Goal: Information Seeking & Learning: Learn about a topic

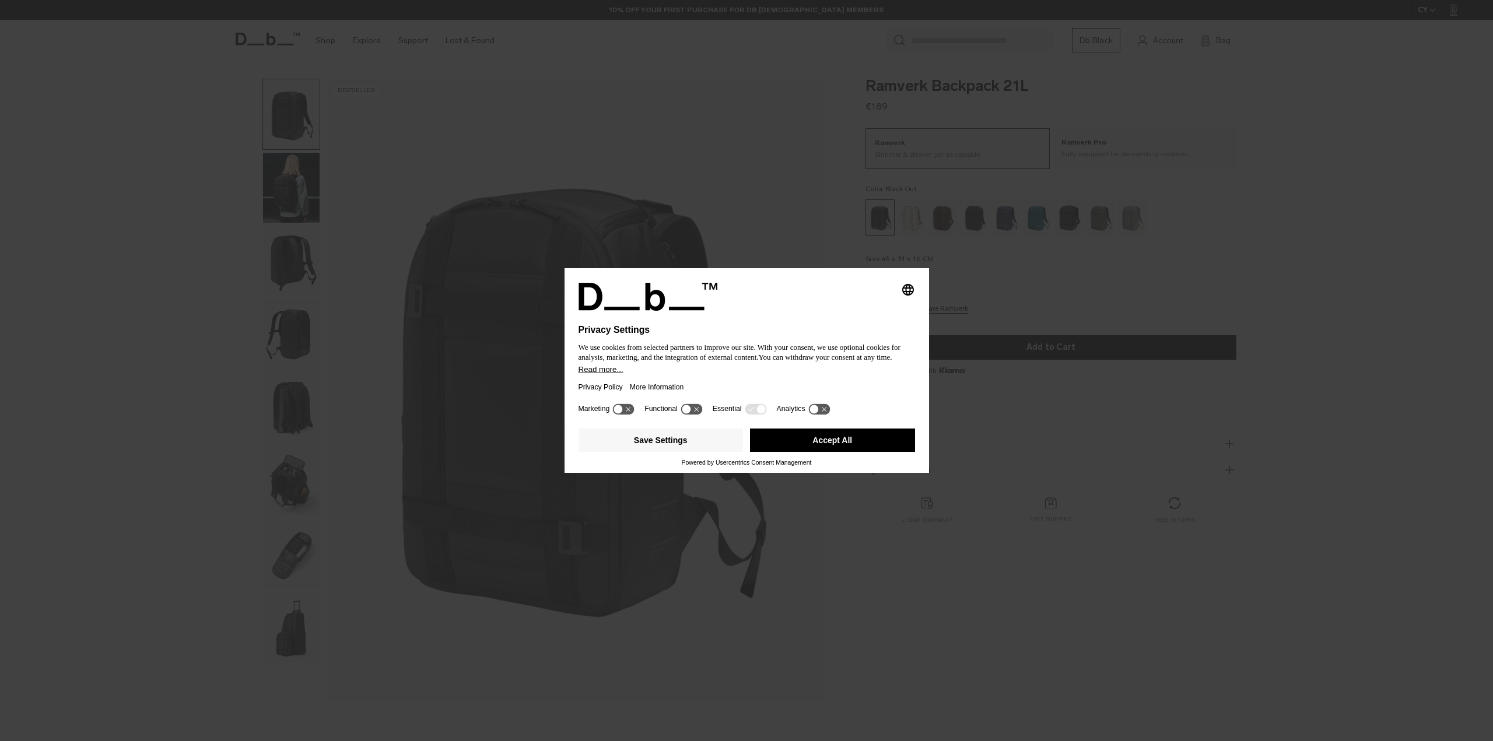
click at [757, 211] on div "Selecting an option will immediately change the language Privacy Settings We us…" at bounding box center [746, 370] width 1493 height 741
click at [865, 447] on button "Accept All" at bounding box center [832, 440] width 165 height 23
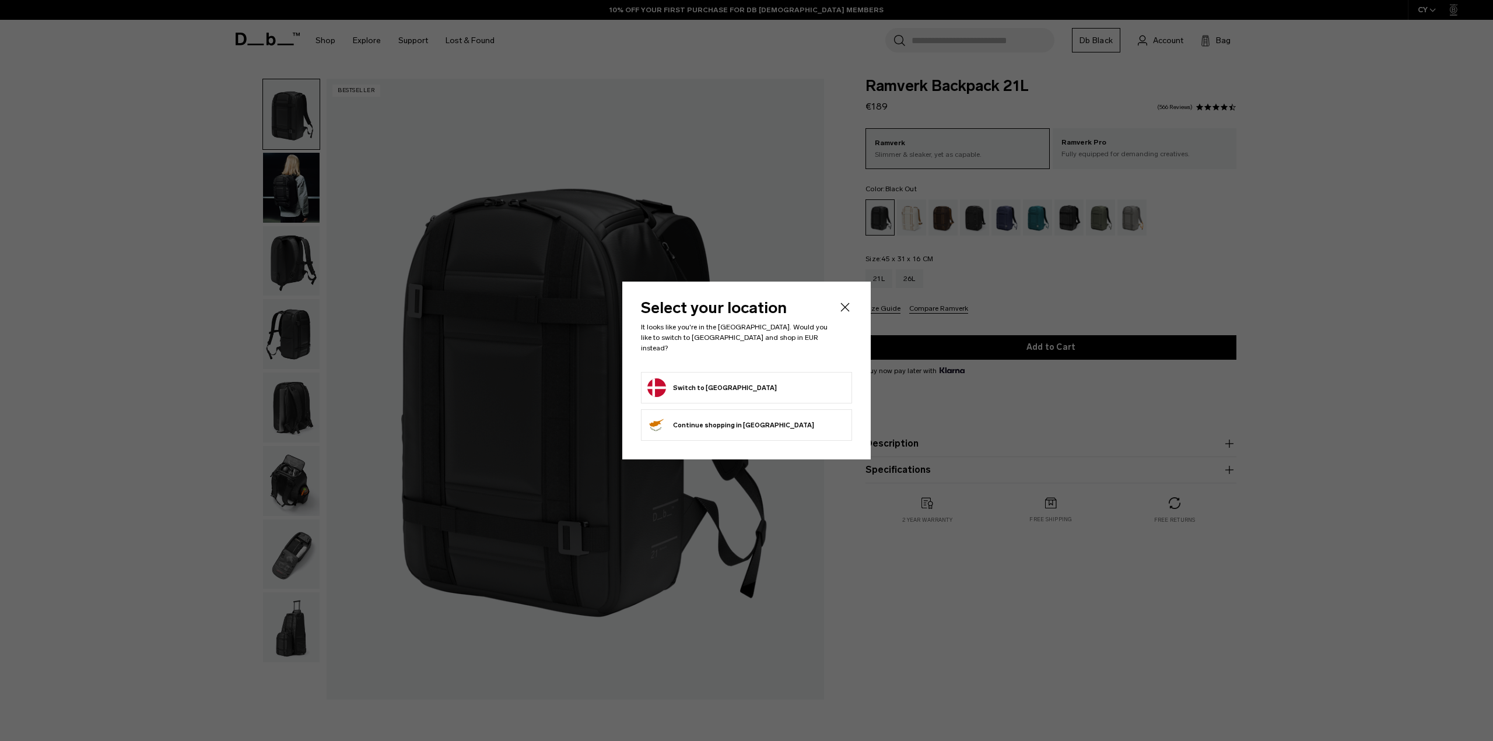
click at [837, 307] on header "Select your location It looks like you're in the [GEOGRAPHIC_DATA]. Would you l…" at bounding box center [746, 336] width 211 height 72
click at [851, 310] on div "Select your location It looks like you're in the [GEOGRAPHIC_DATA]. Would you l…" at bounding box center [746, 371] width 248 height 178
click at [850, 310] on icon "Close" at bounding box center [845, 307] width 14 height 14
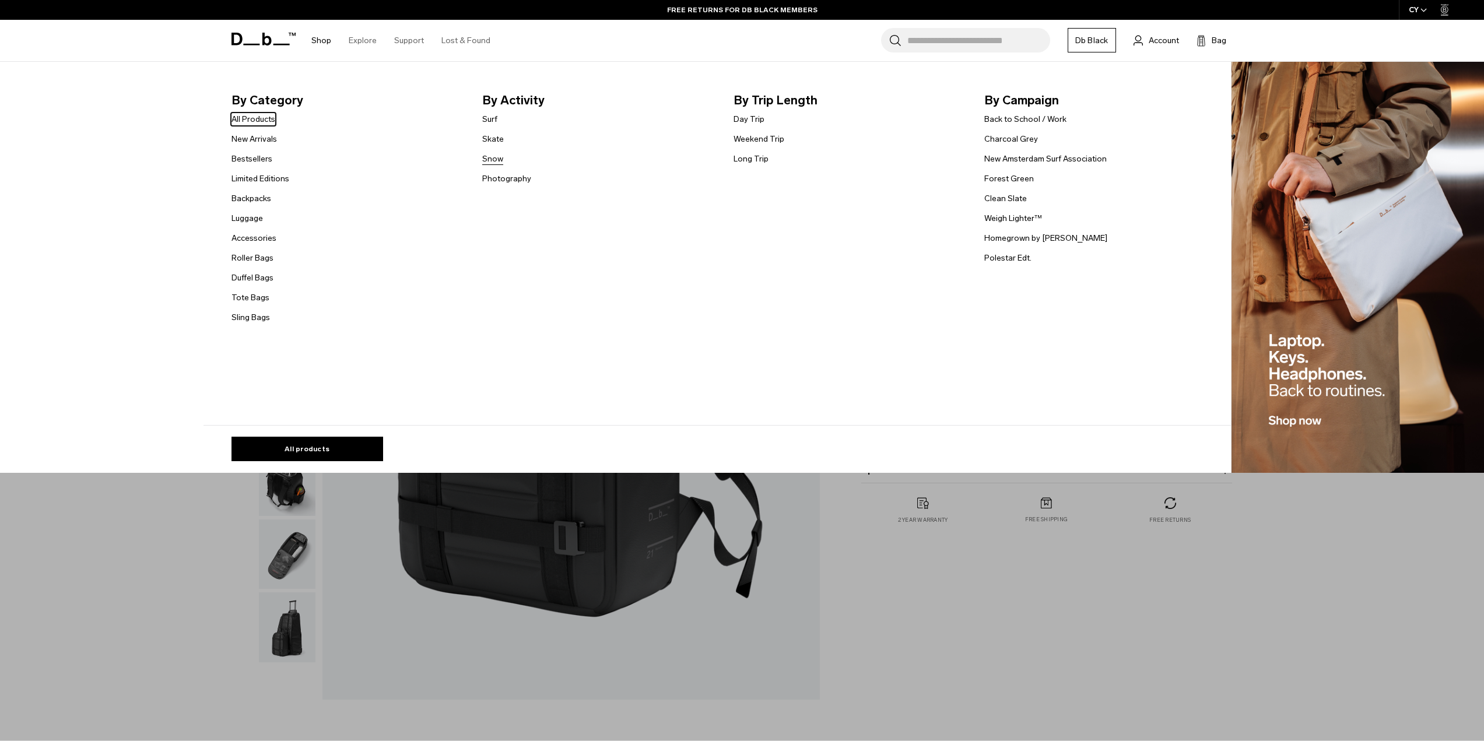
click at [500, 159] on link "Snow" at bounding box center [492, 159] width 21 height 12
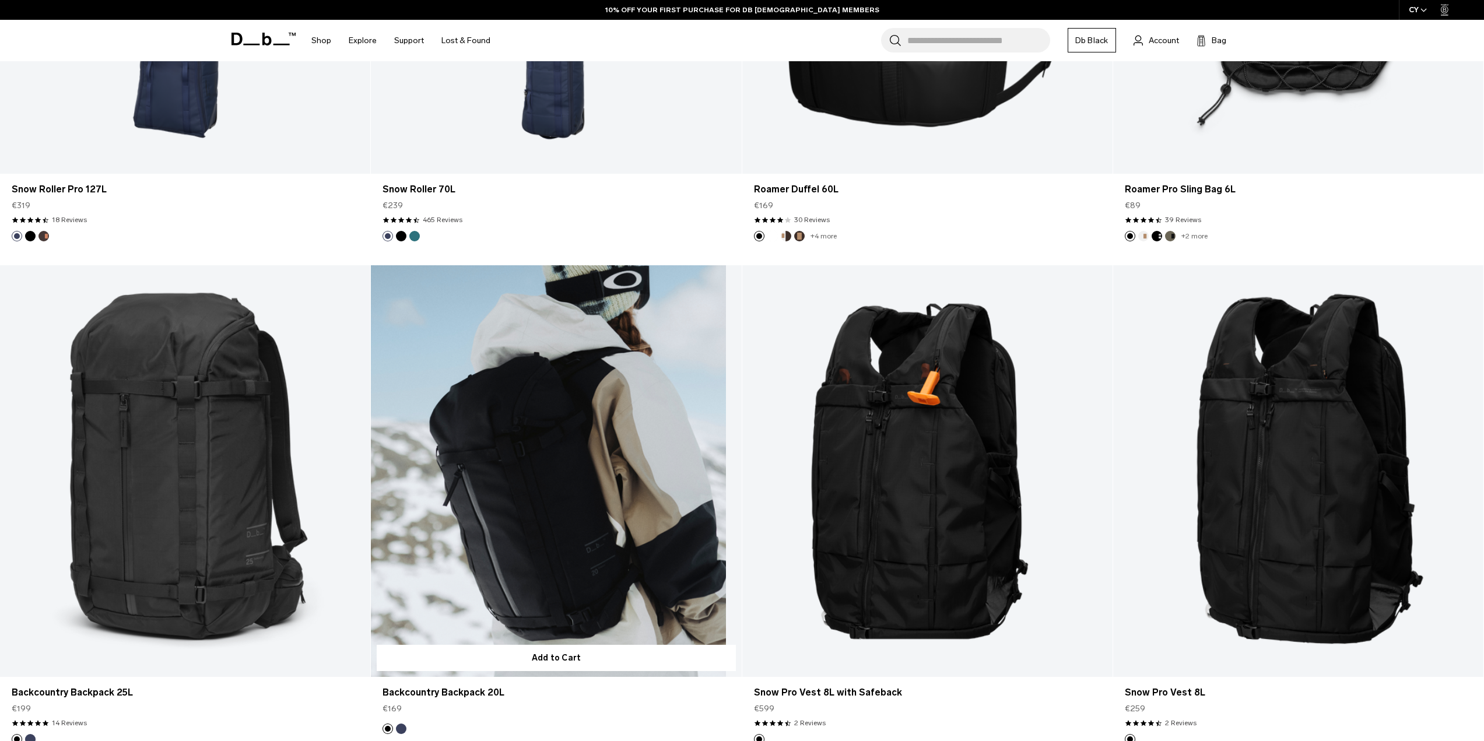
scroll to position [1149, 0]
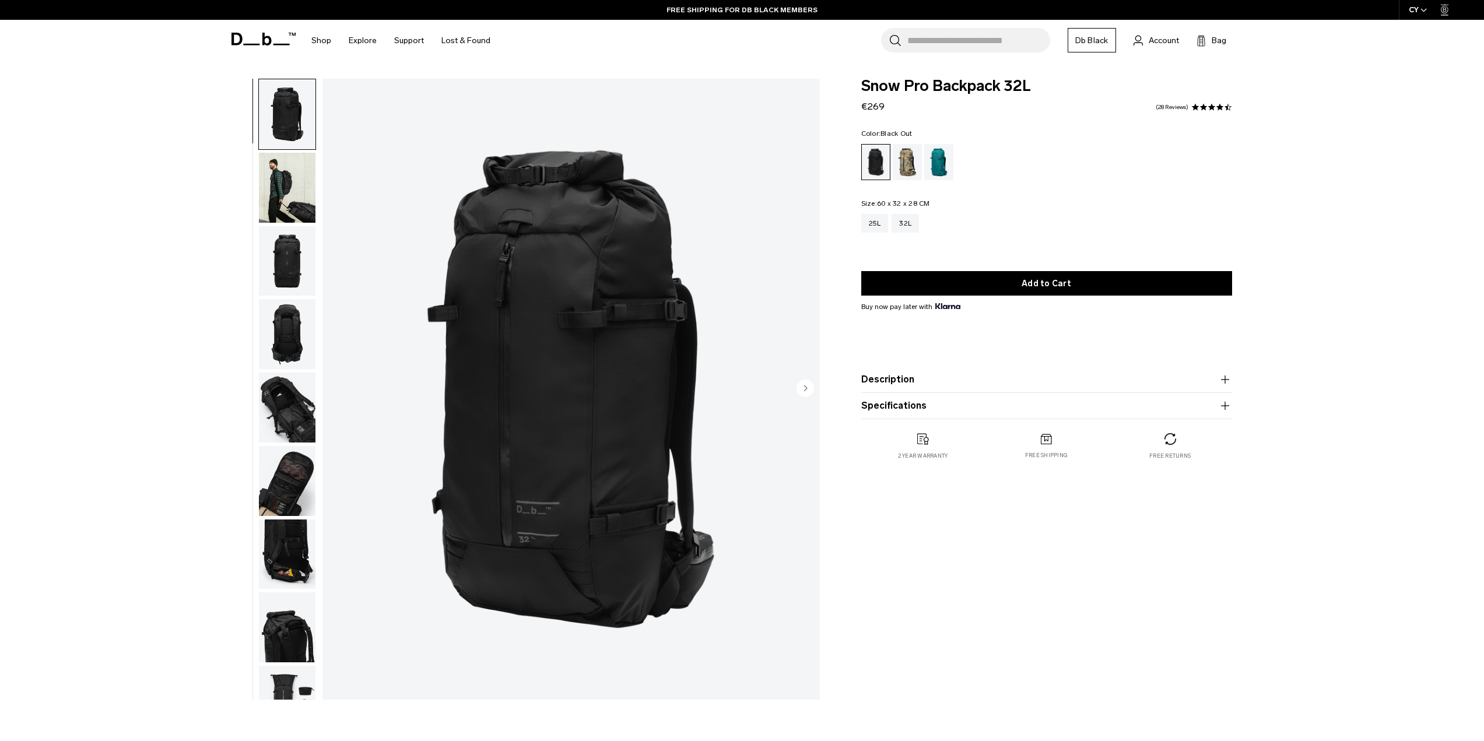
click at [301, 202] on img "button" at bounding box center [287, 188] width 57 height 70
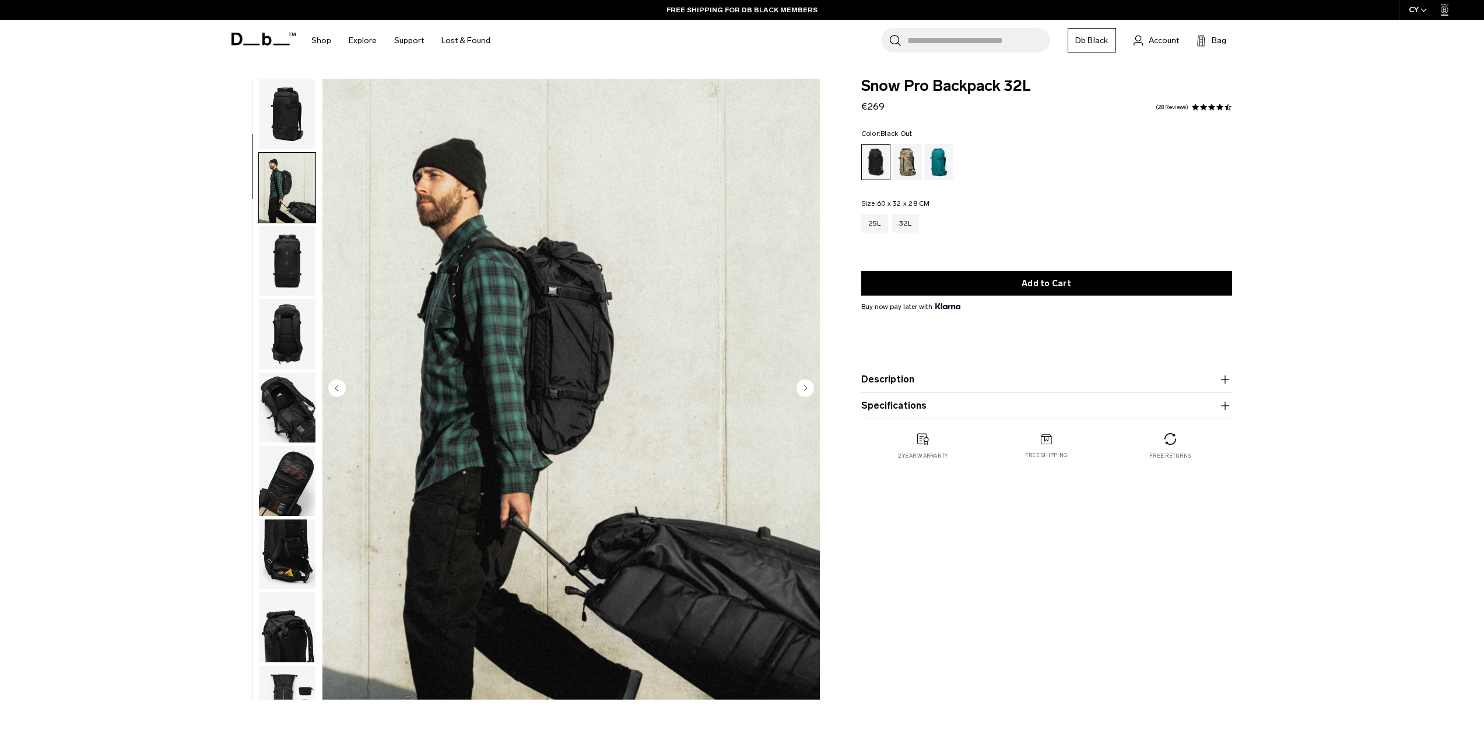
scroll to position [73, 0]
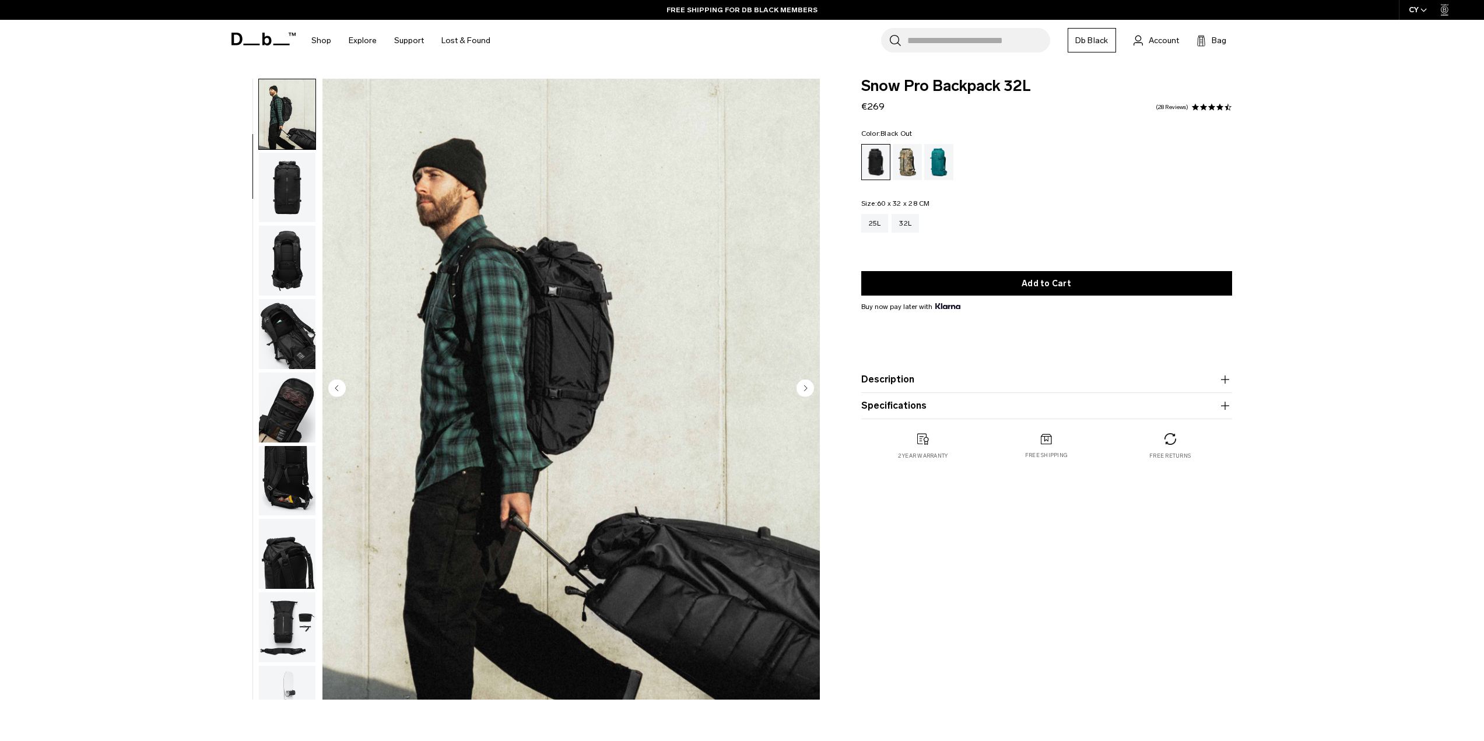
click at [808, 391] on circle "Next slide" at bounding box center [805, 387] width 17 height 17
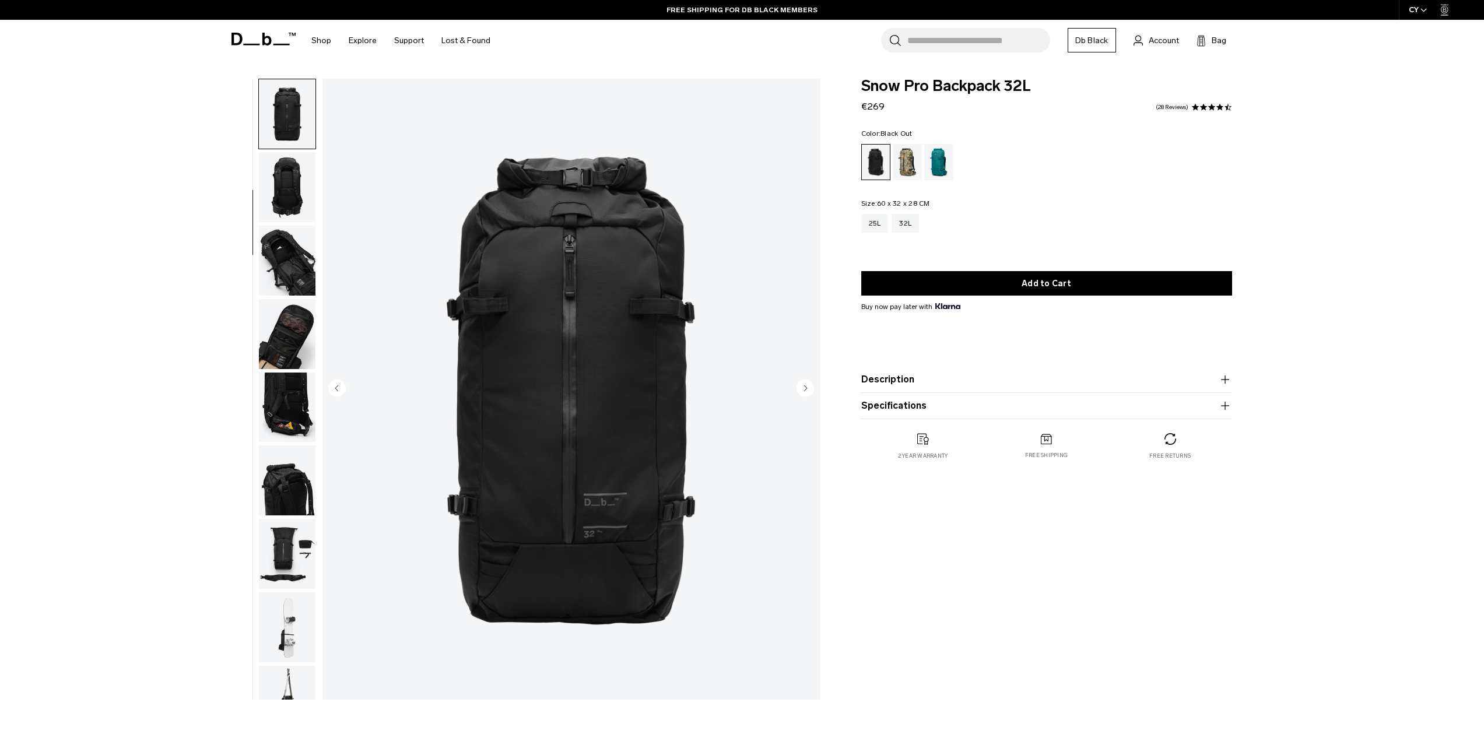
click at [808, 391] on circle "Next slide" at bounding box center [805, 387] width 17 height 17
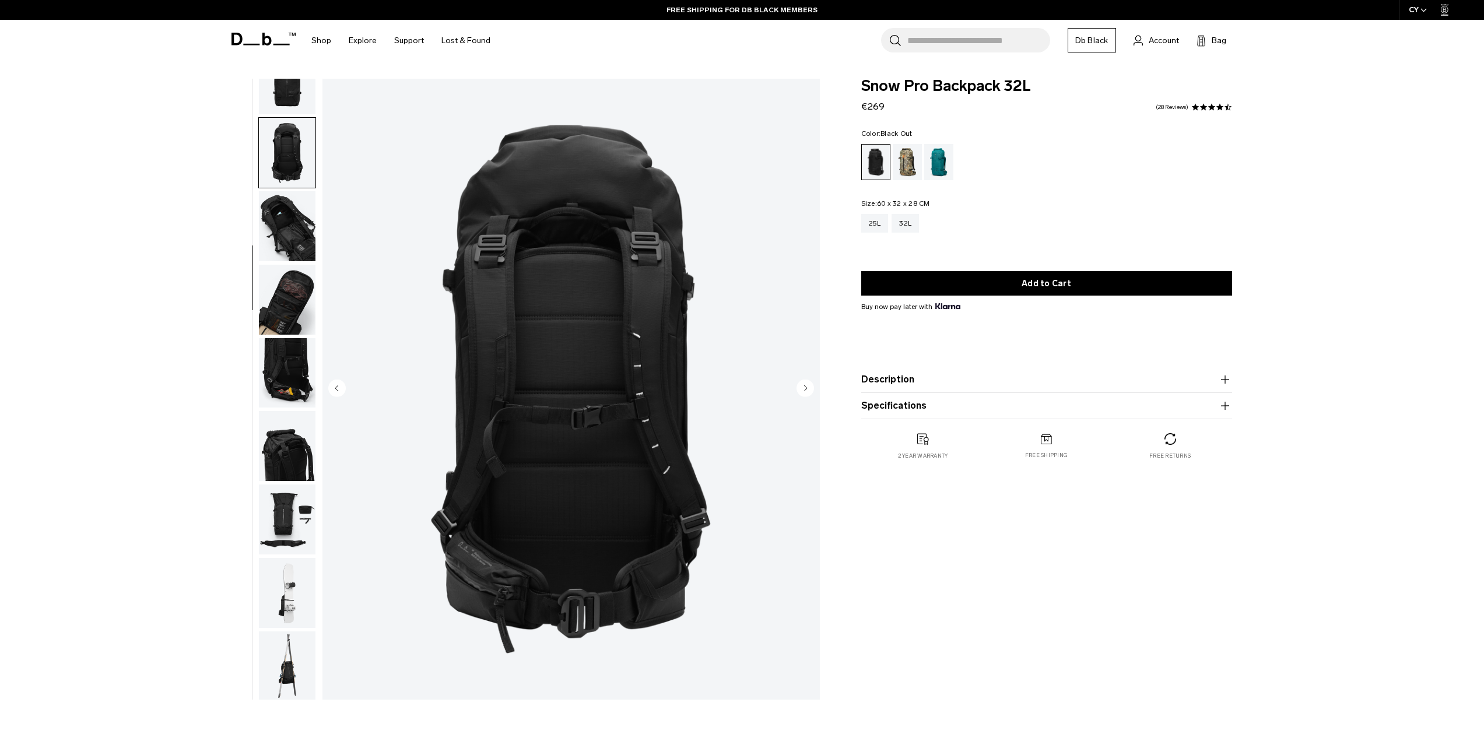
scroll to position [184, 0]
click at [808, 391] on circle "Next slide" at bounding box center [805, 387] width 17 height 17
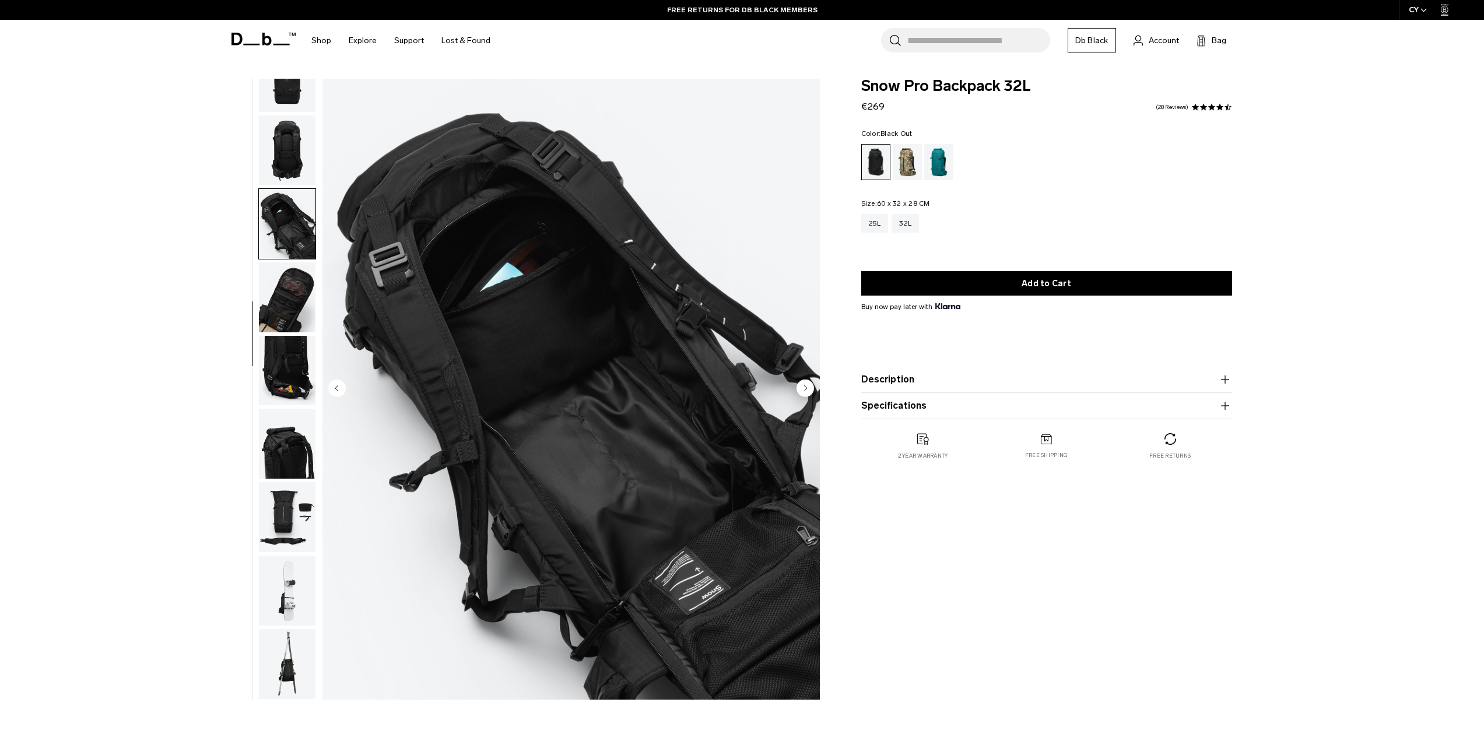
click at [808, 391] on circle "Next slide" at bounding box center [805, 387] width 17 height 17
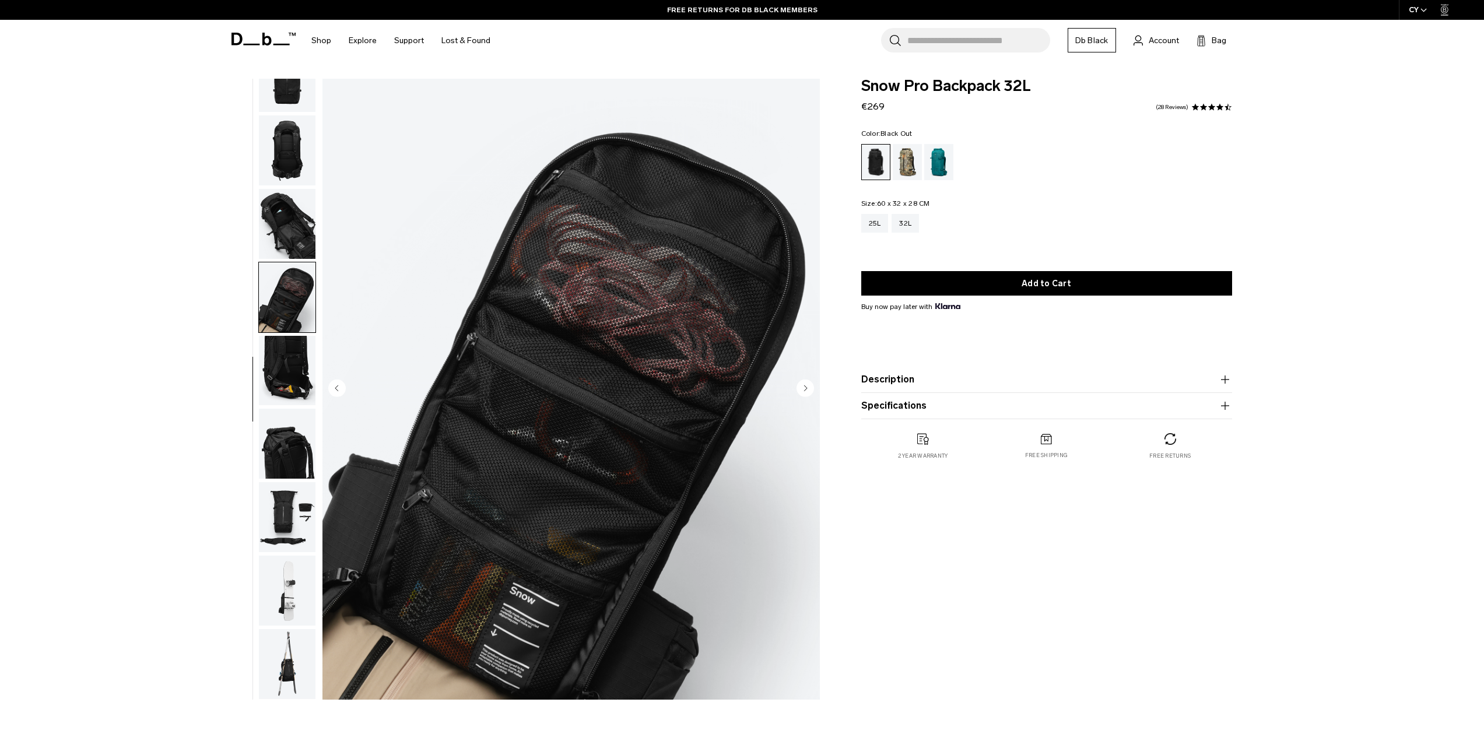
click at [808, 391] on circle "Next slide" at bounding box center [805, 387] width 17 height 17
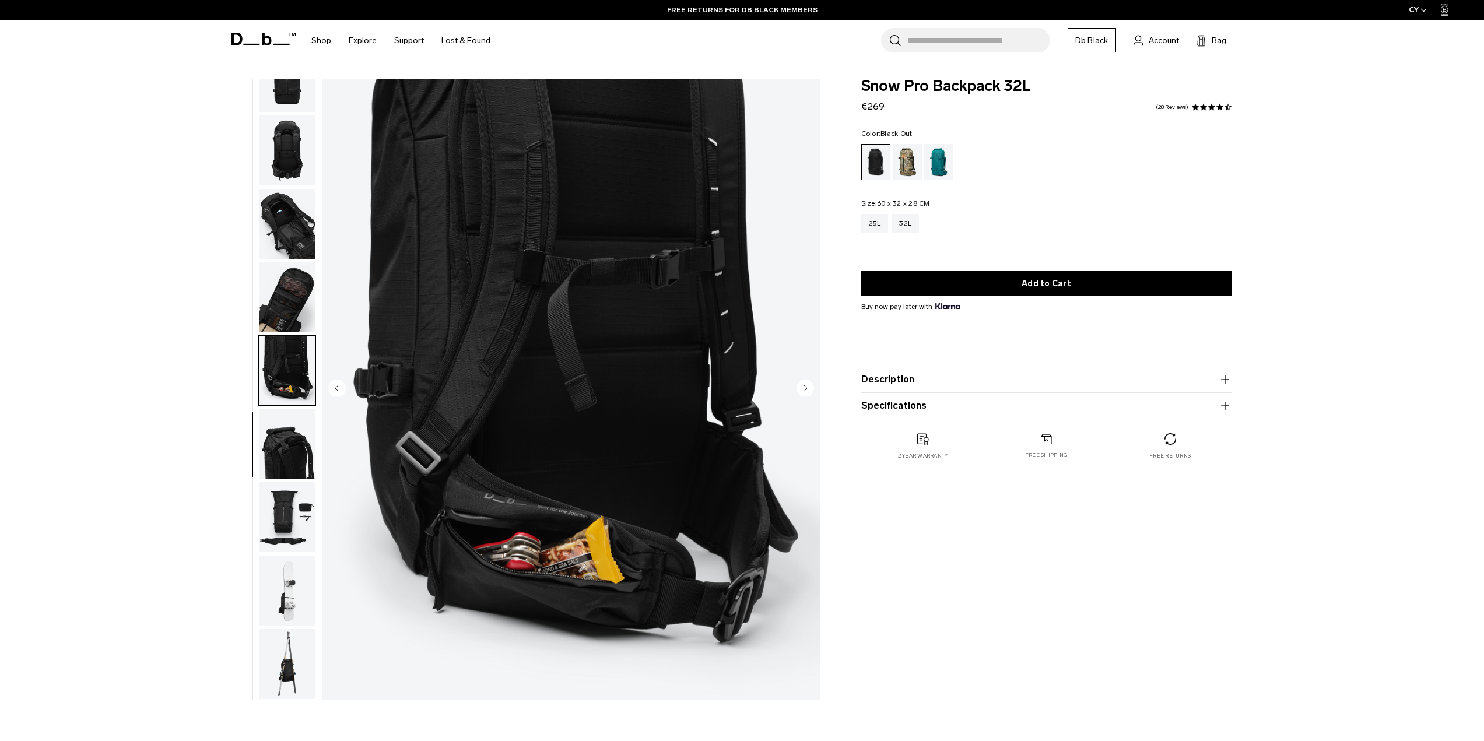
click at [808, 391] on circle "Next slide" at bounding box center [805, 387] width 17 height 17
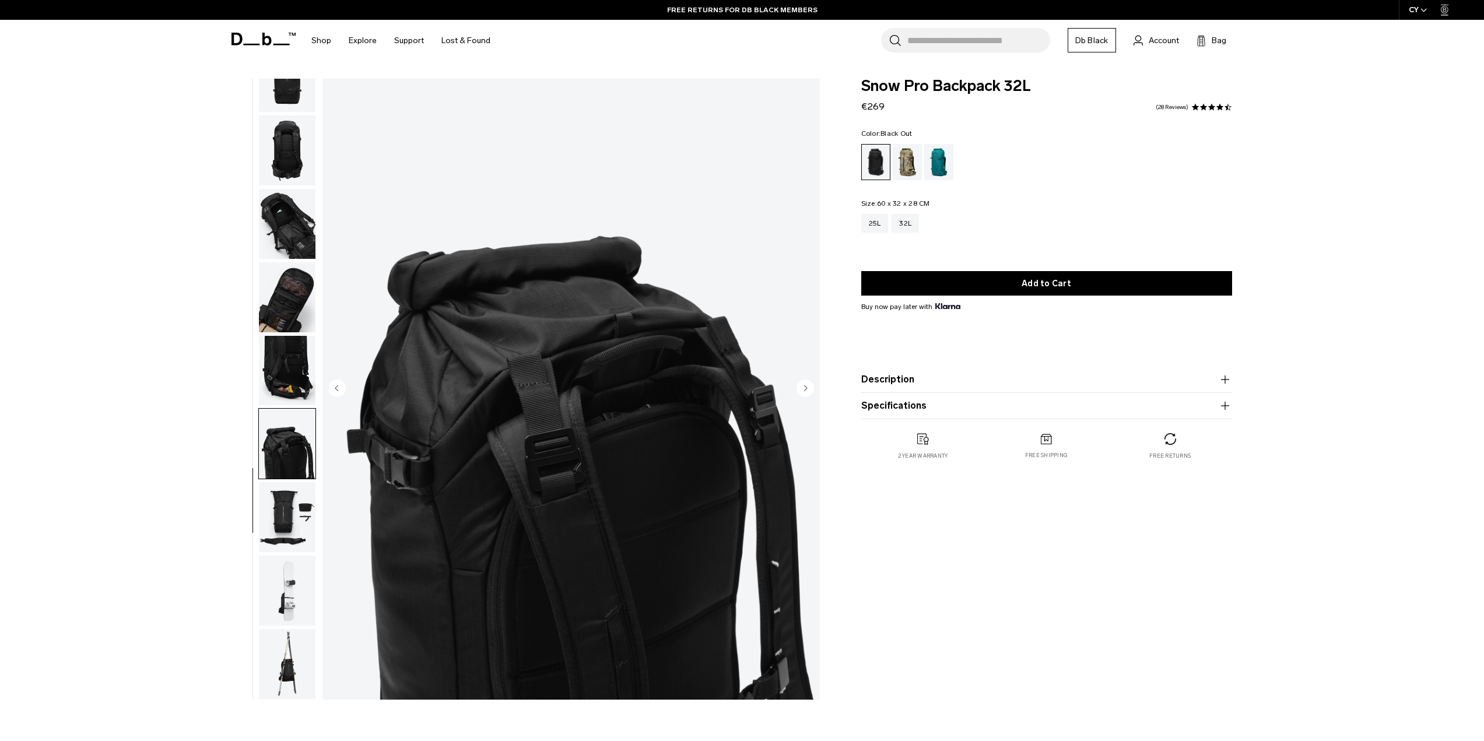
click at [808, 391] on circle "Next slide" at bounding box center [805, 387] width 17 height 17
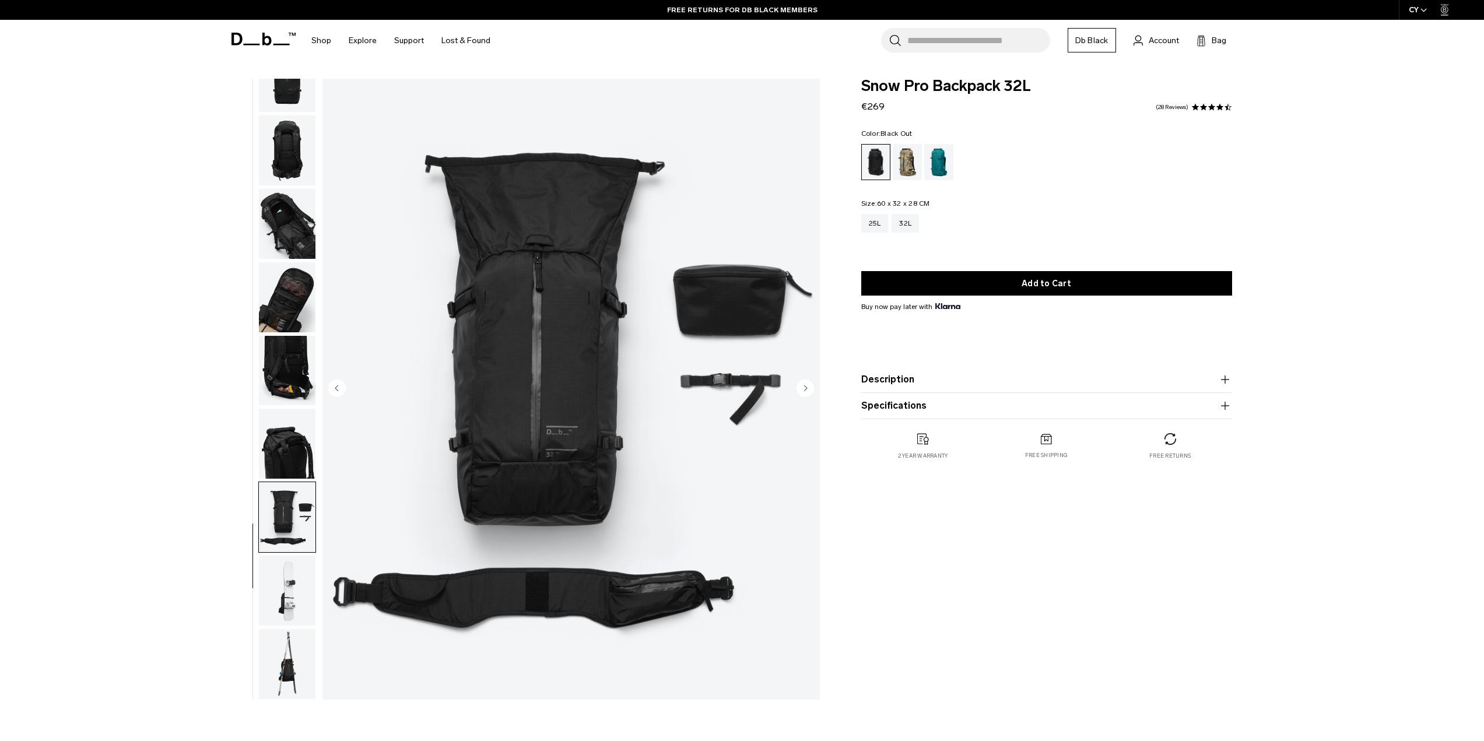
click at [808, 391] on circle "Next slide" at bounding box center [805, 387] width 17 height 17
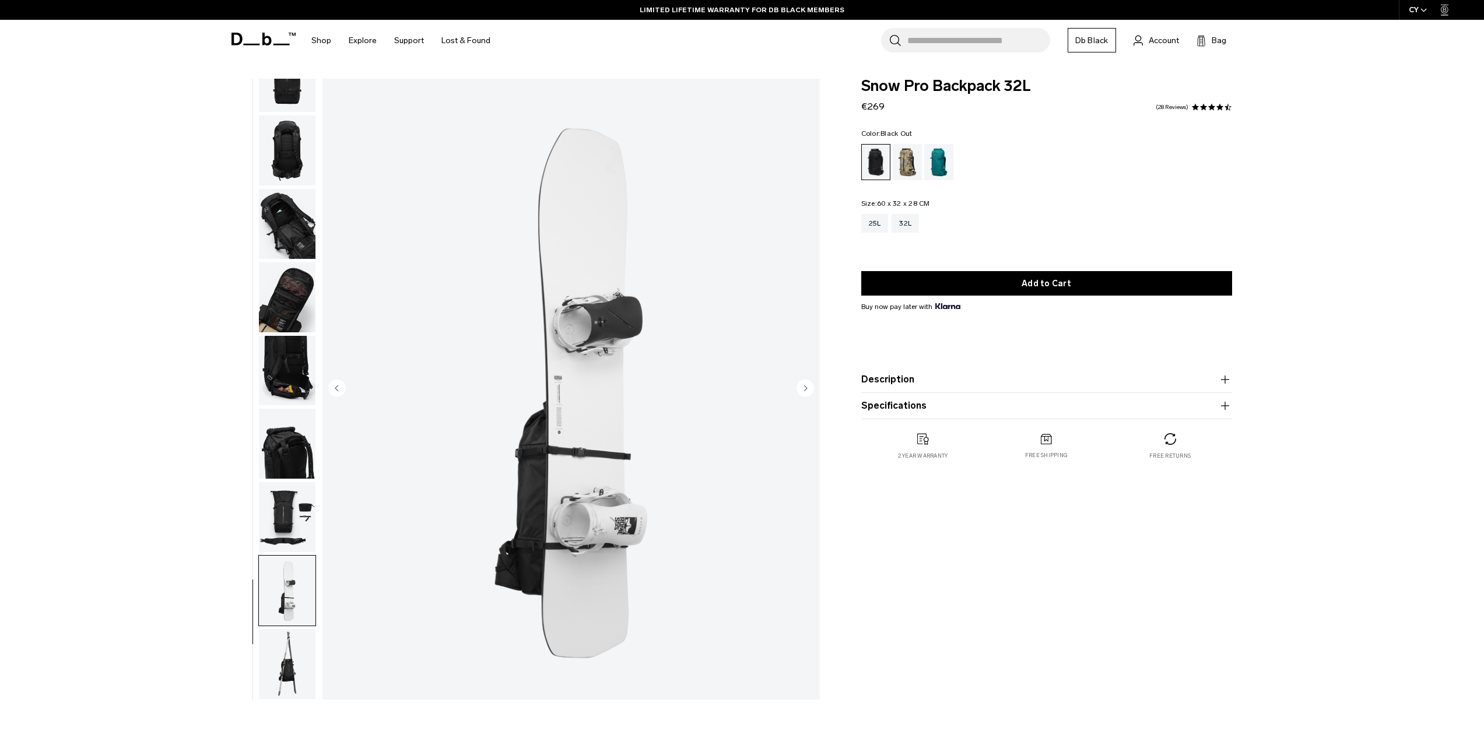
click at [808, 391] on circle "Next slide" at bounding box center [805, 387] width 17 height 17
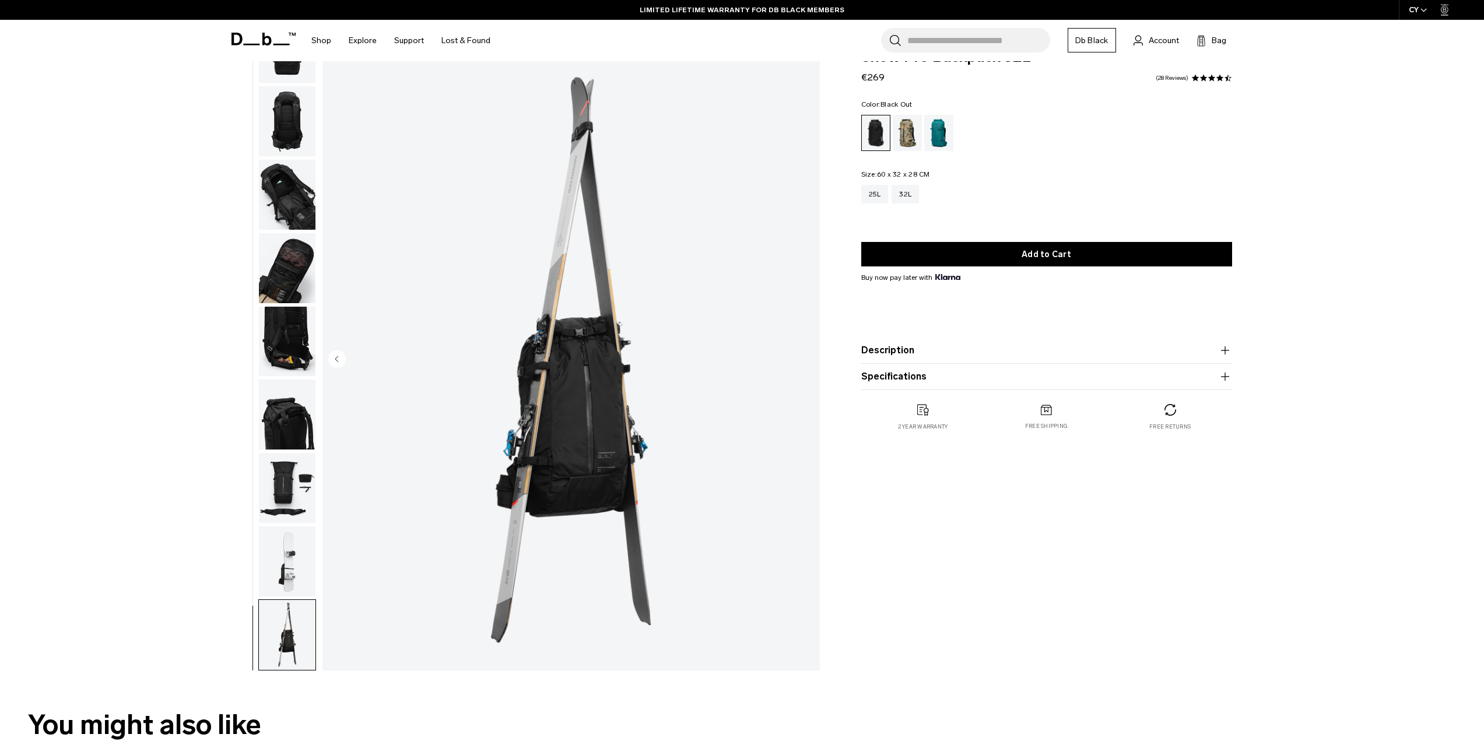
scroll to position [117, 0]
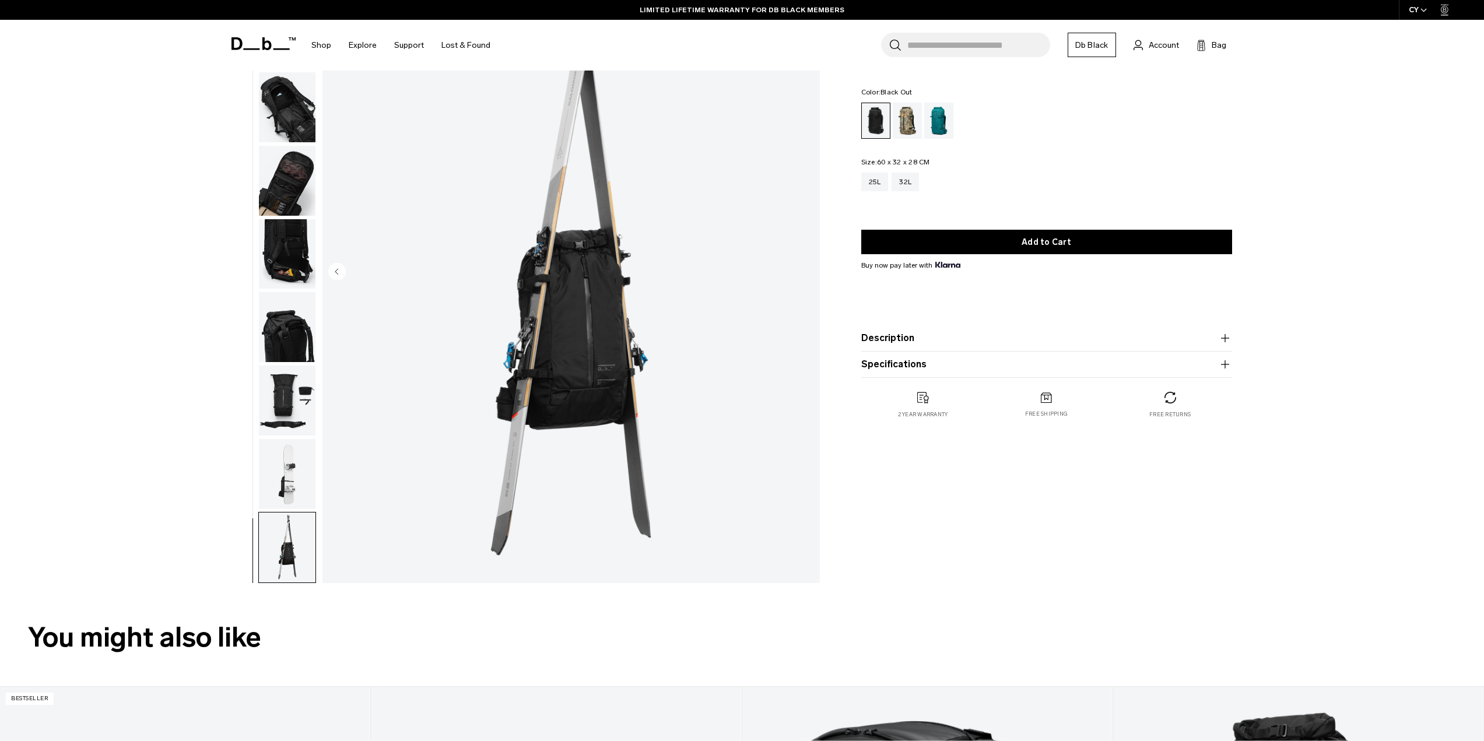
click at [269, 458] on img "button" at bounding box center [287, 474] width 57 height 70
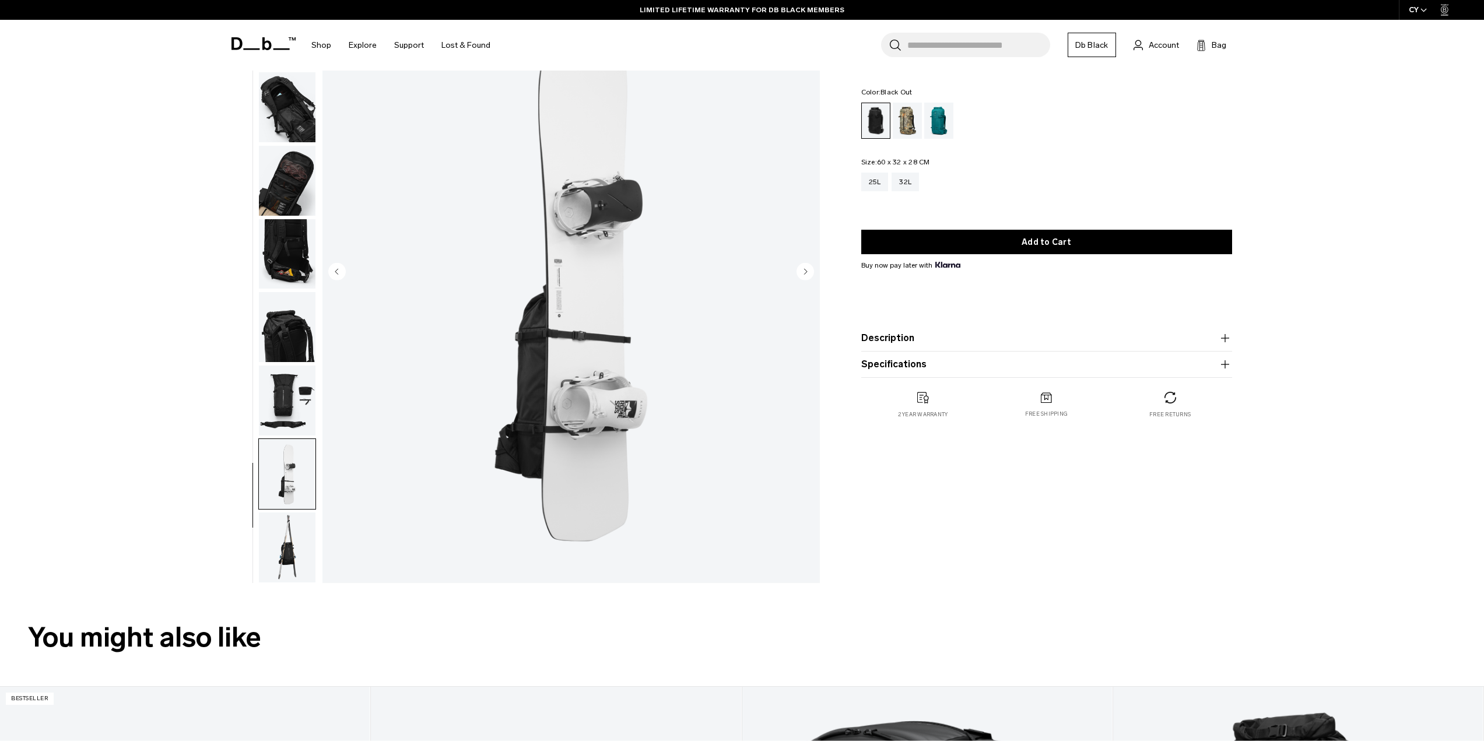
click at [273, 536] on img "button" at bounding box center [287, 548] width 57 height 70
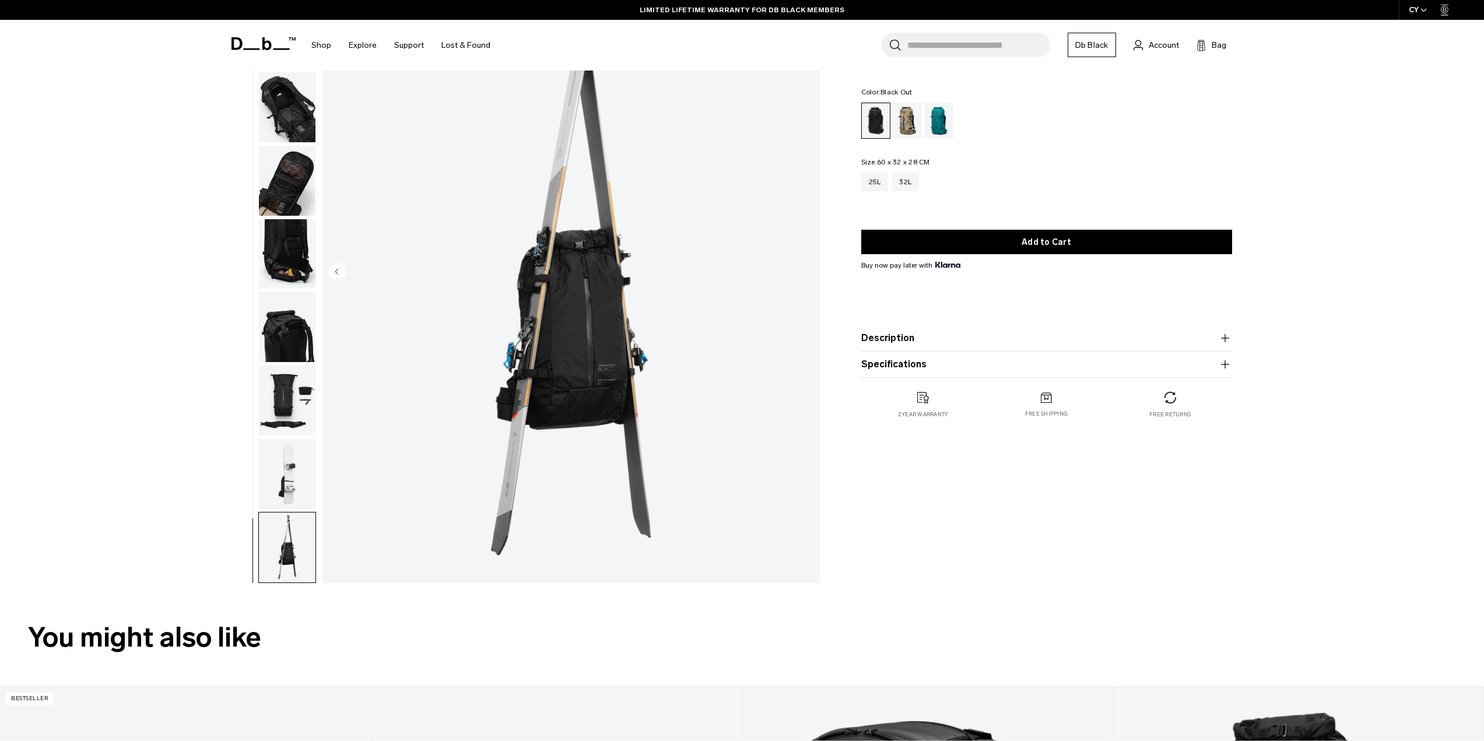
click at [265, 351] on img "button" at bounding box center [287, 327] width 57 height 70
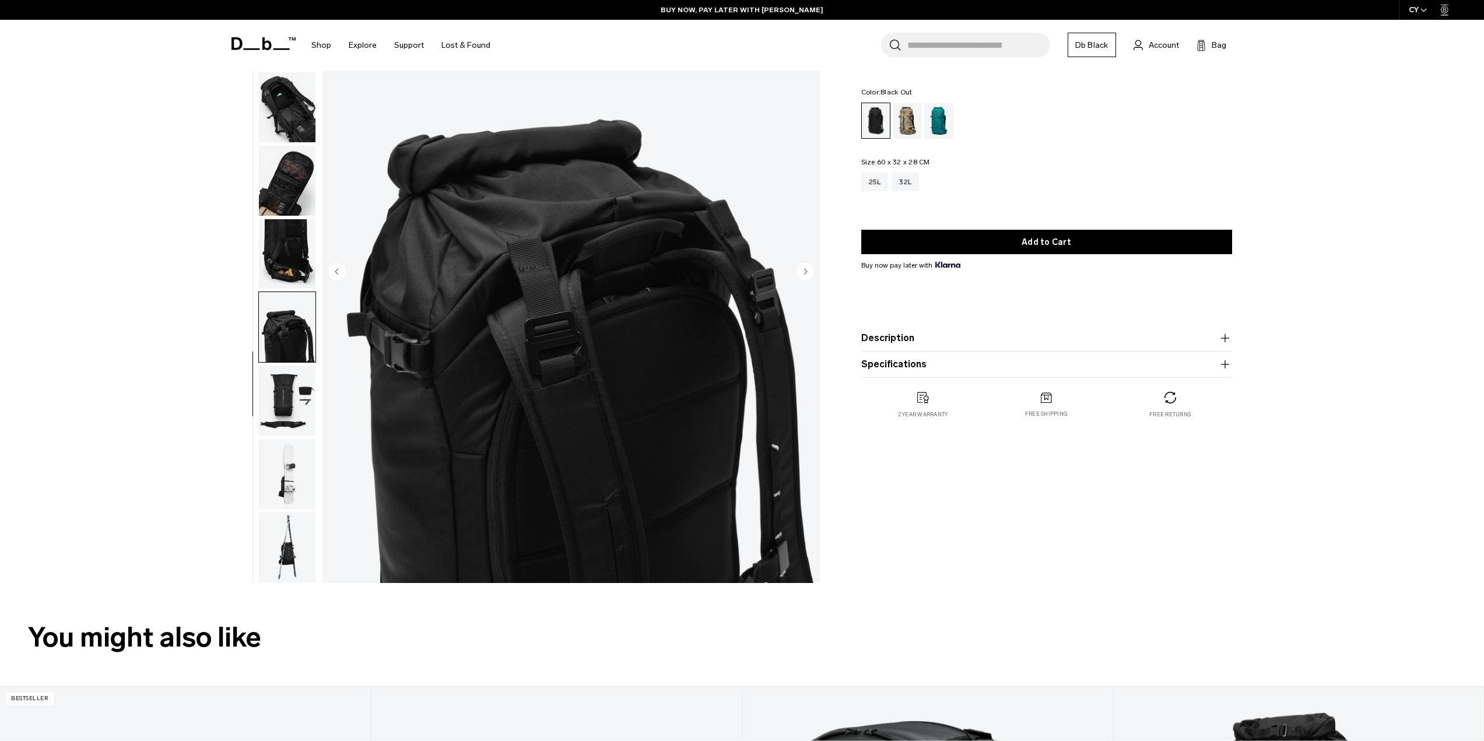
click at [283, 406] on img "button" at bounding box center [287, 401] width 57 height 70
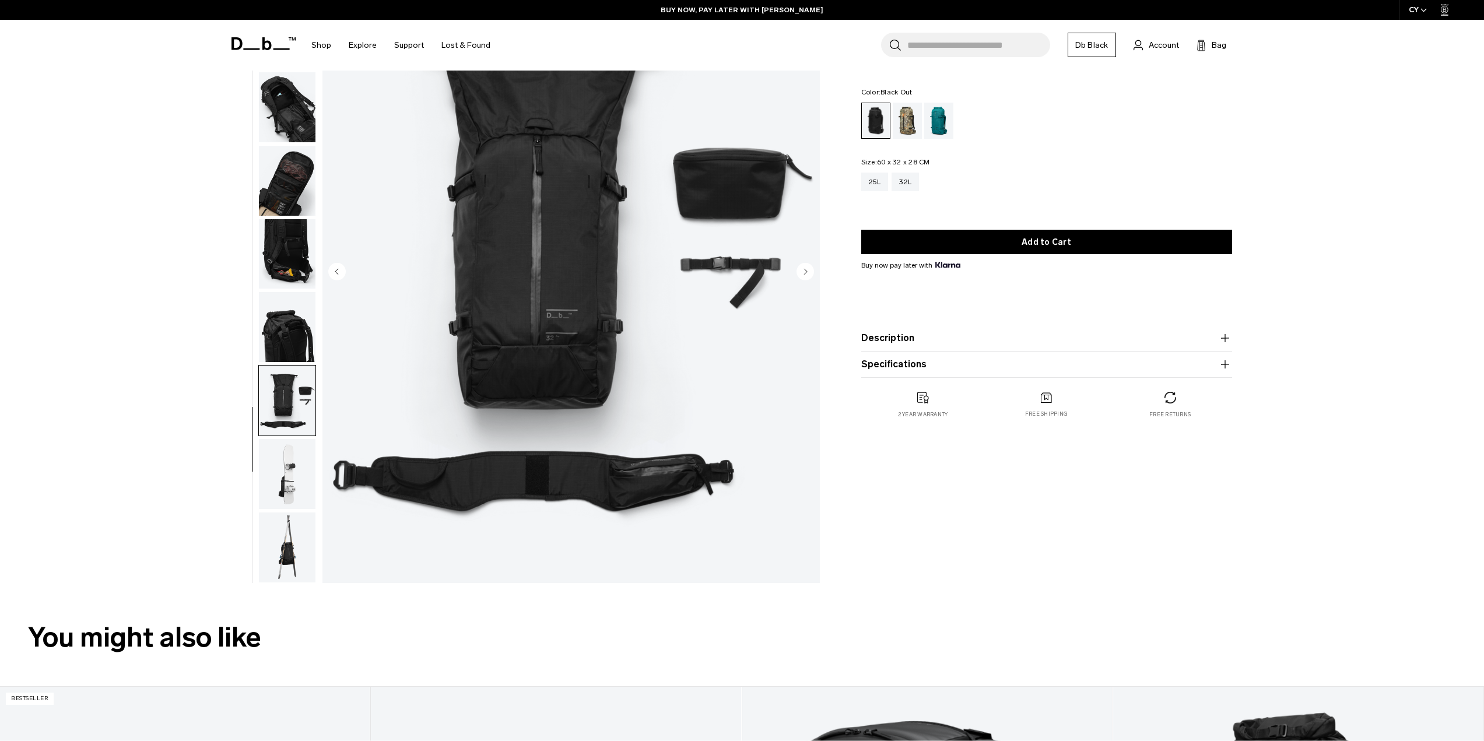
click at [286, 352] on img "button" at bounding box center [287, 327] width 57 height 70
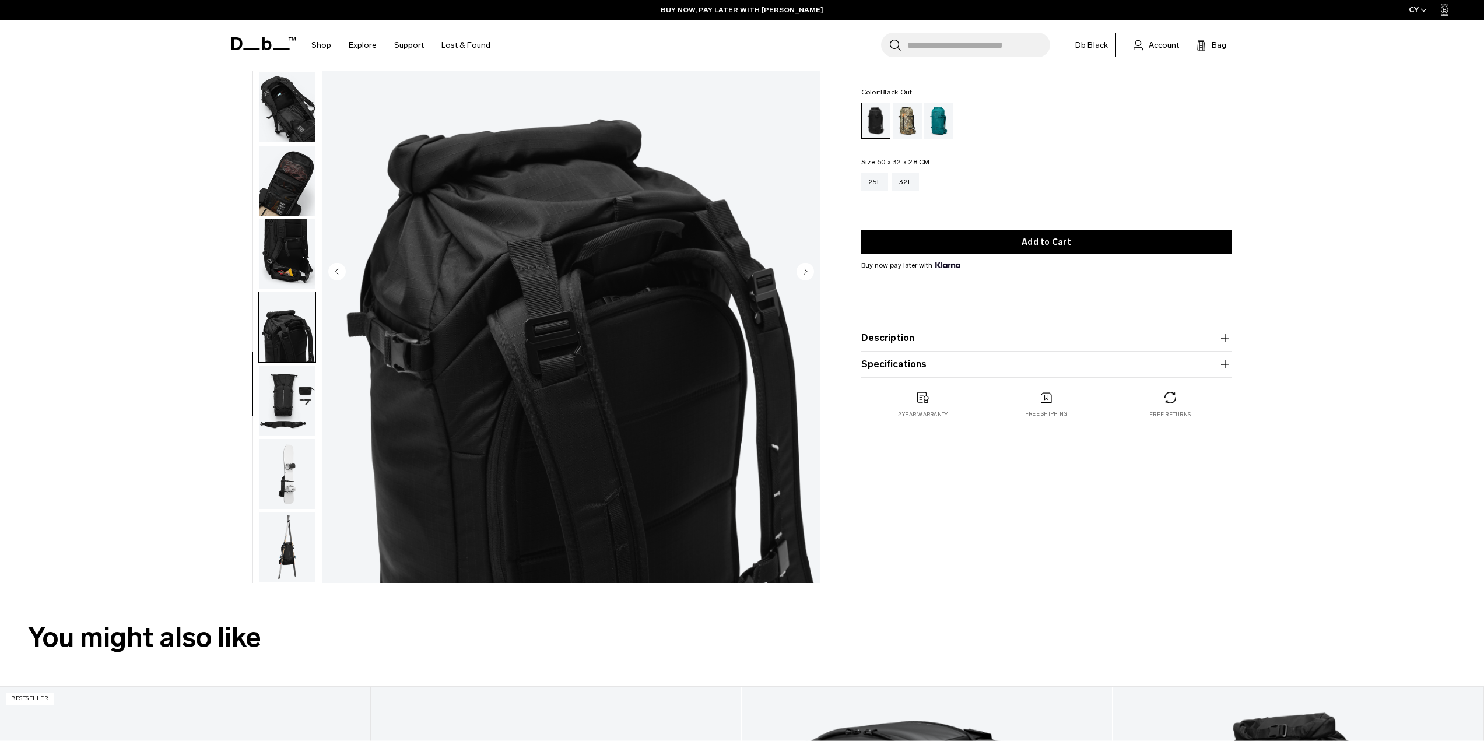
click at [282, 248] on img "button" at bounding box center [287, 254] width 57 height 70
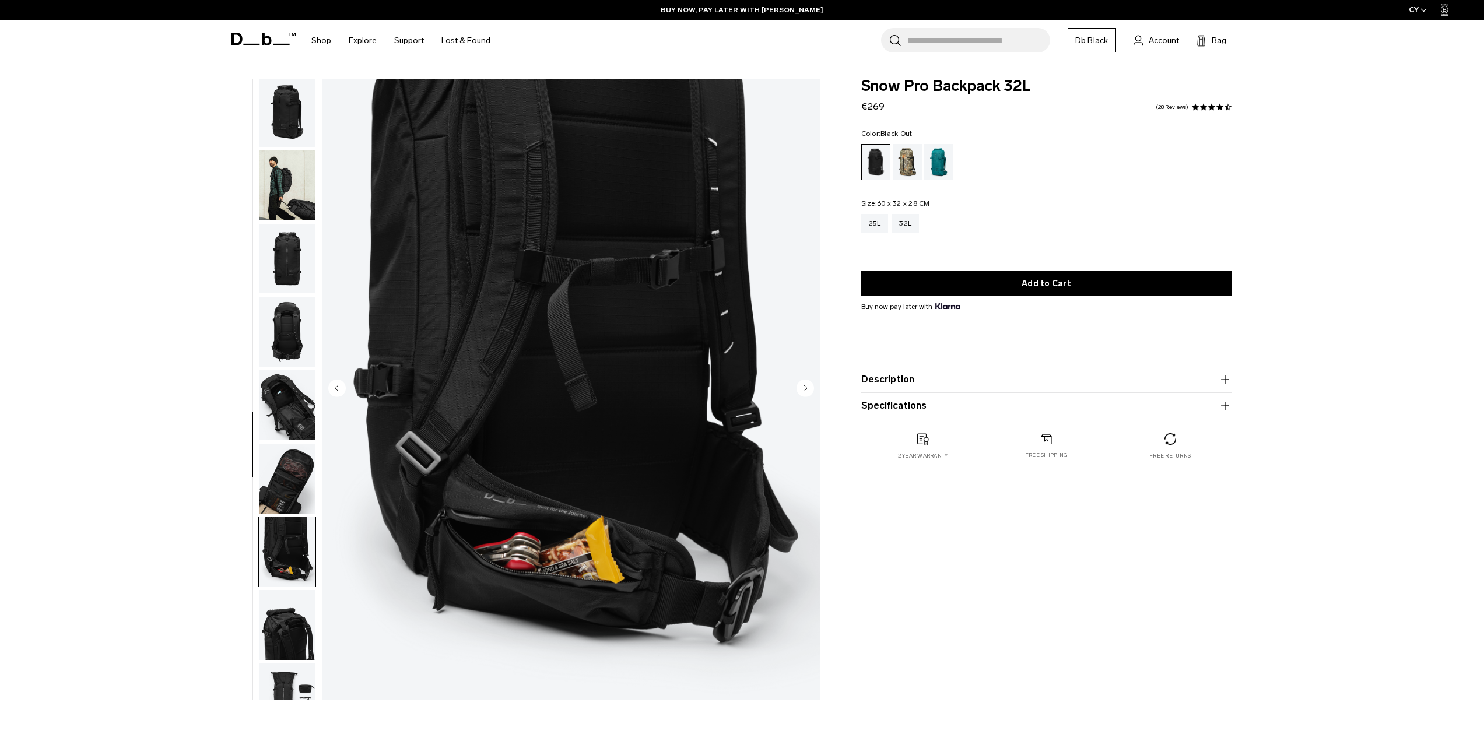
scroll to position [0, 0]
click at [286, 110] on img "button" at bounding box center [287, 114] width 57 height 70
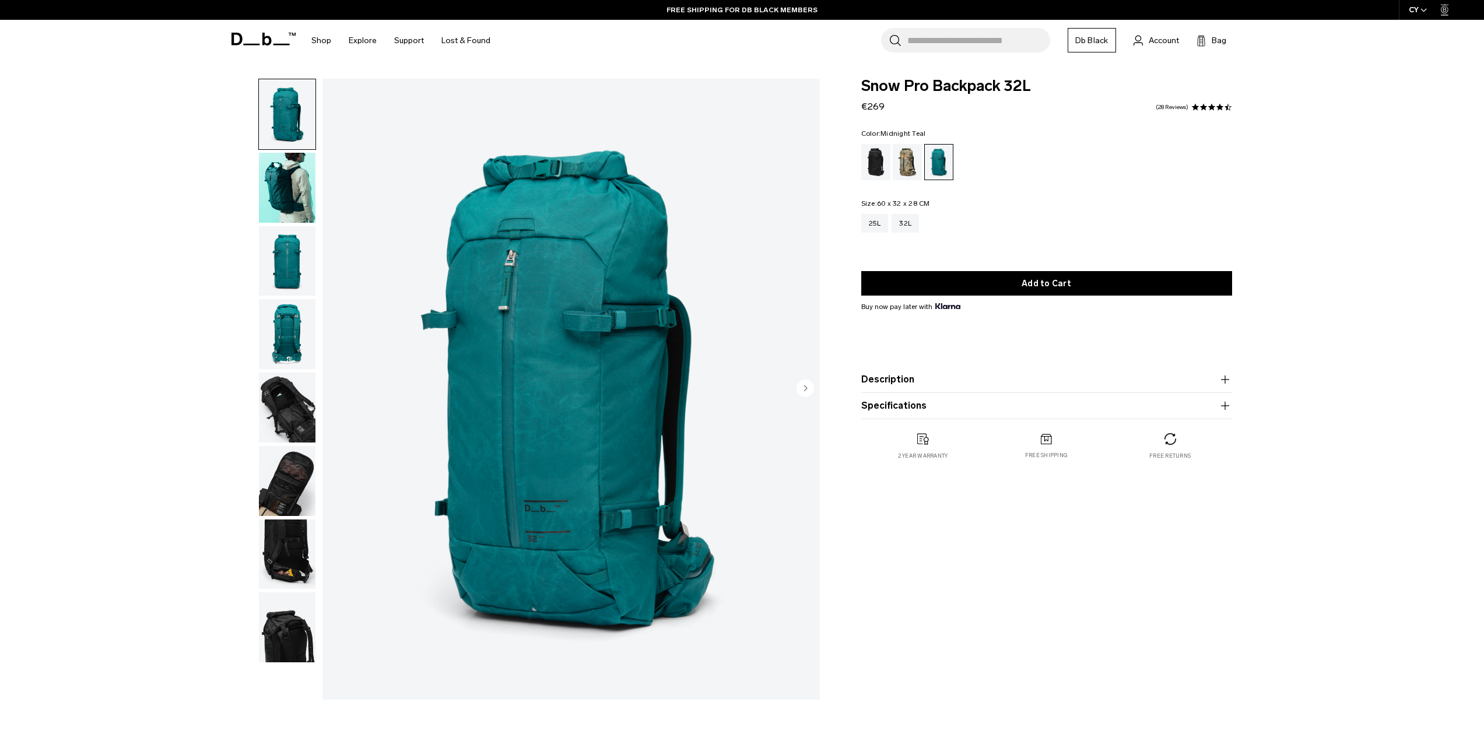
click at [282, 117] on img "button" at bounding box center [287, 114] width 57 height 70
click at [279, 169] on img "button" at bounding box center [287, 188] width 57 height 70
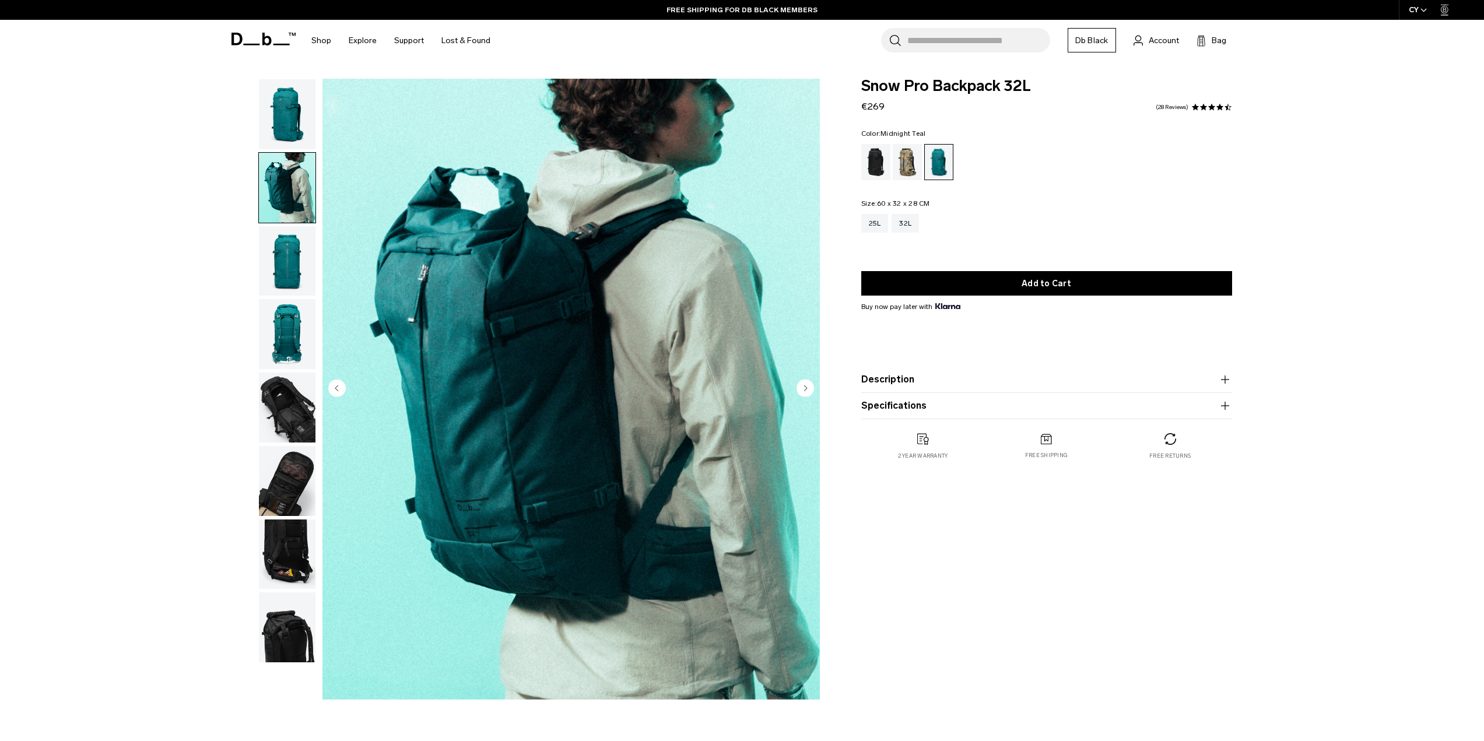
click at [283, 254] on img "button" at bounding box center [287, 261] width 57 height 70
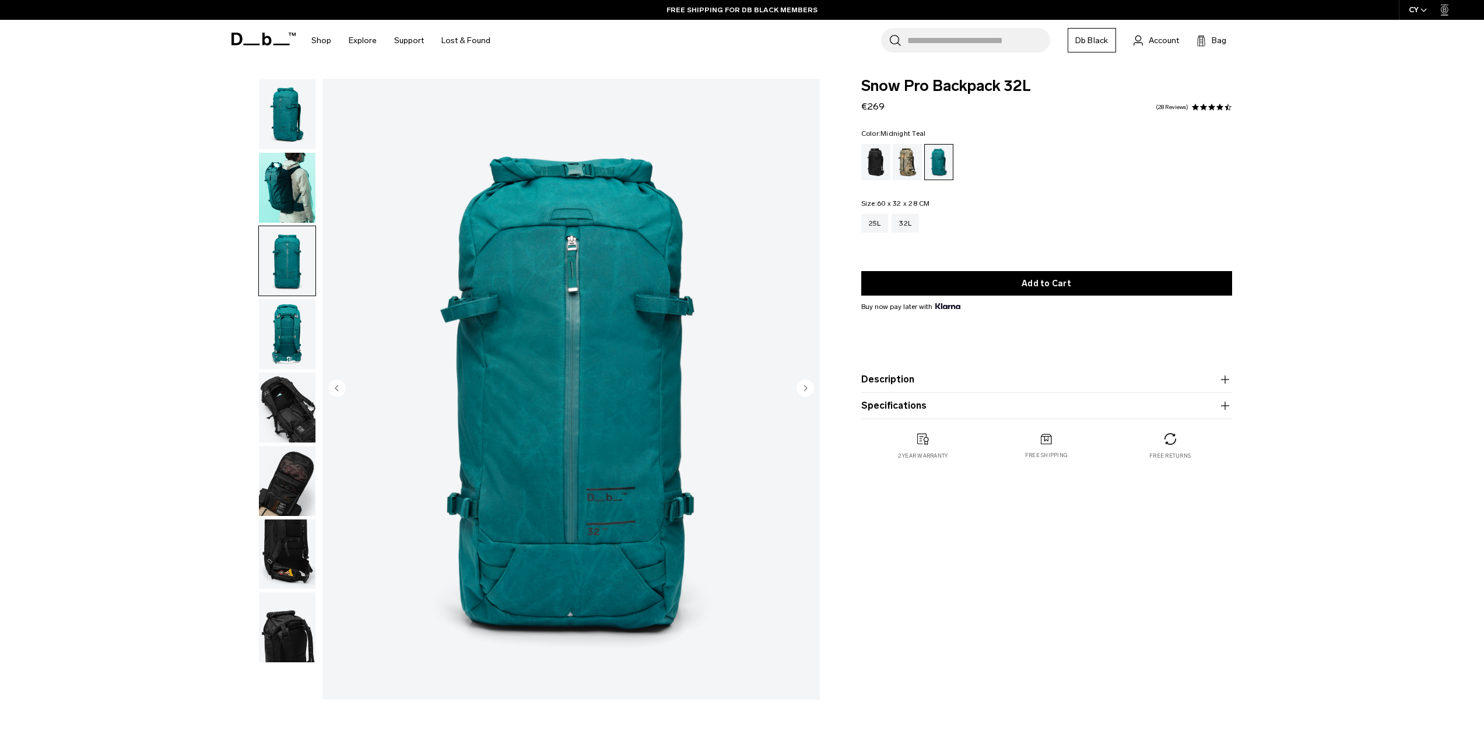
click at [269, 363] on img "button" at bounding box center [287, 334] width 57 height 70
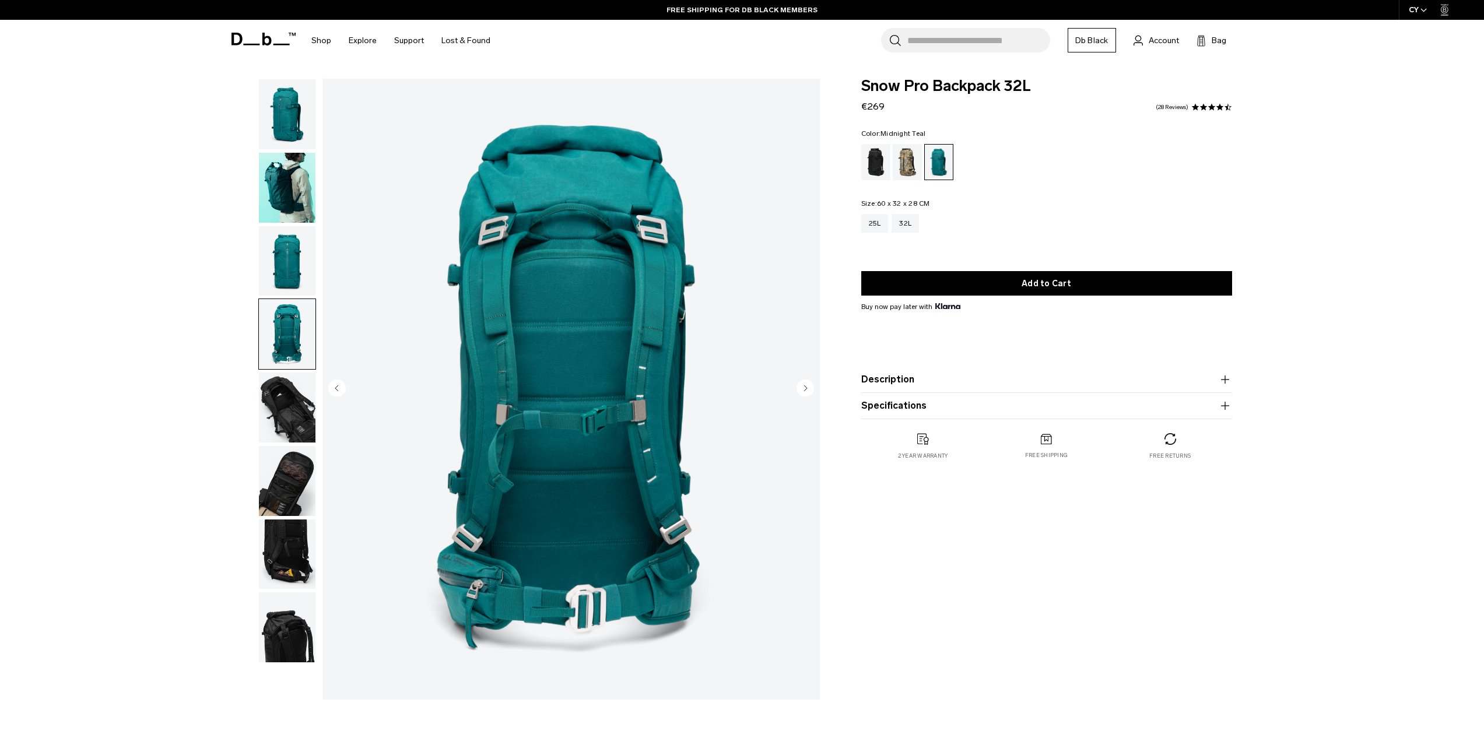
click at [299, 398] on img "button" at bounding box center [287, 408] width 57 height 70
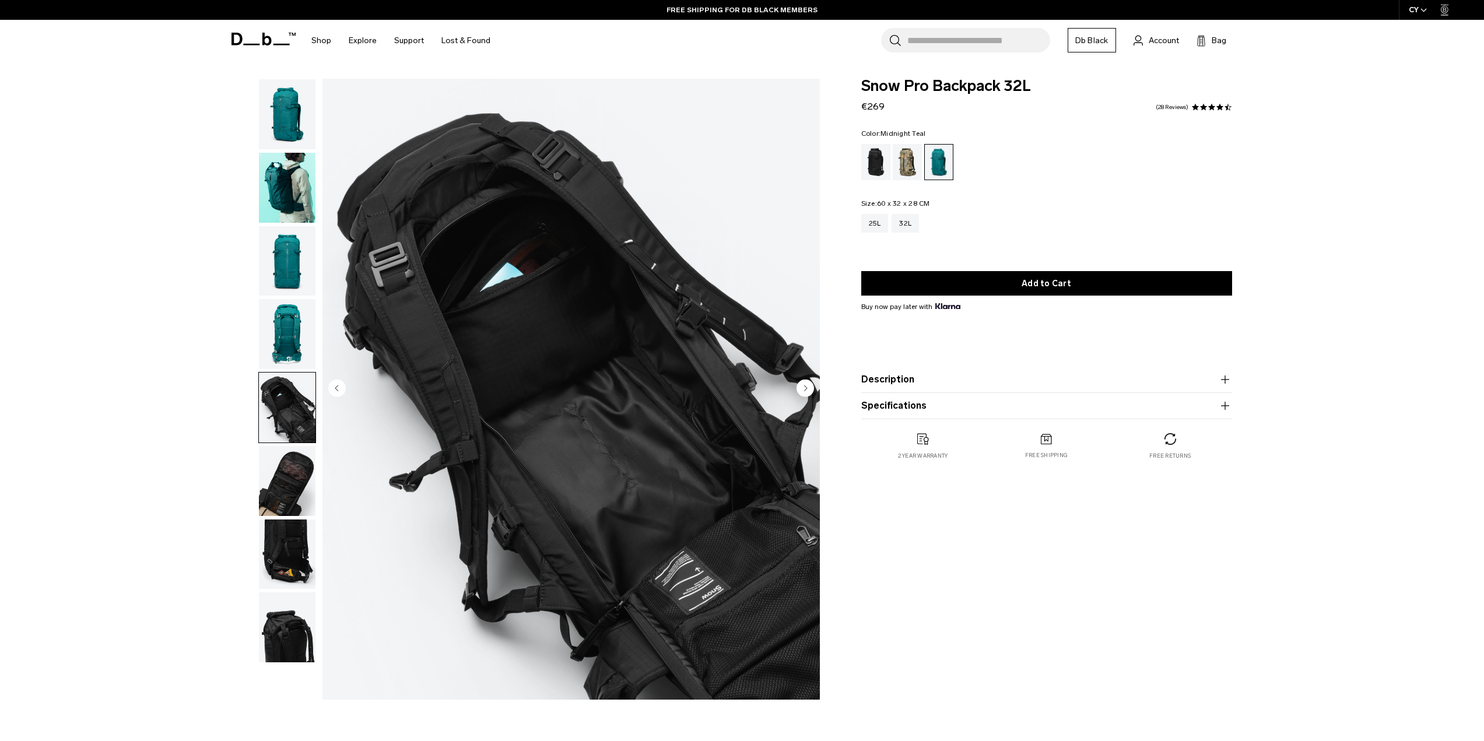
click at [288, 404] on img "button" at bounding box center [287, 408] width 57 height 70
click at [265, 505] on img "button" at bounding box center [287, 481] width 57 height 70
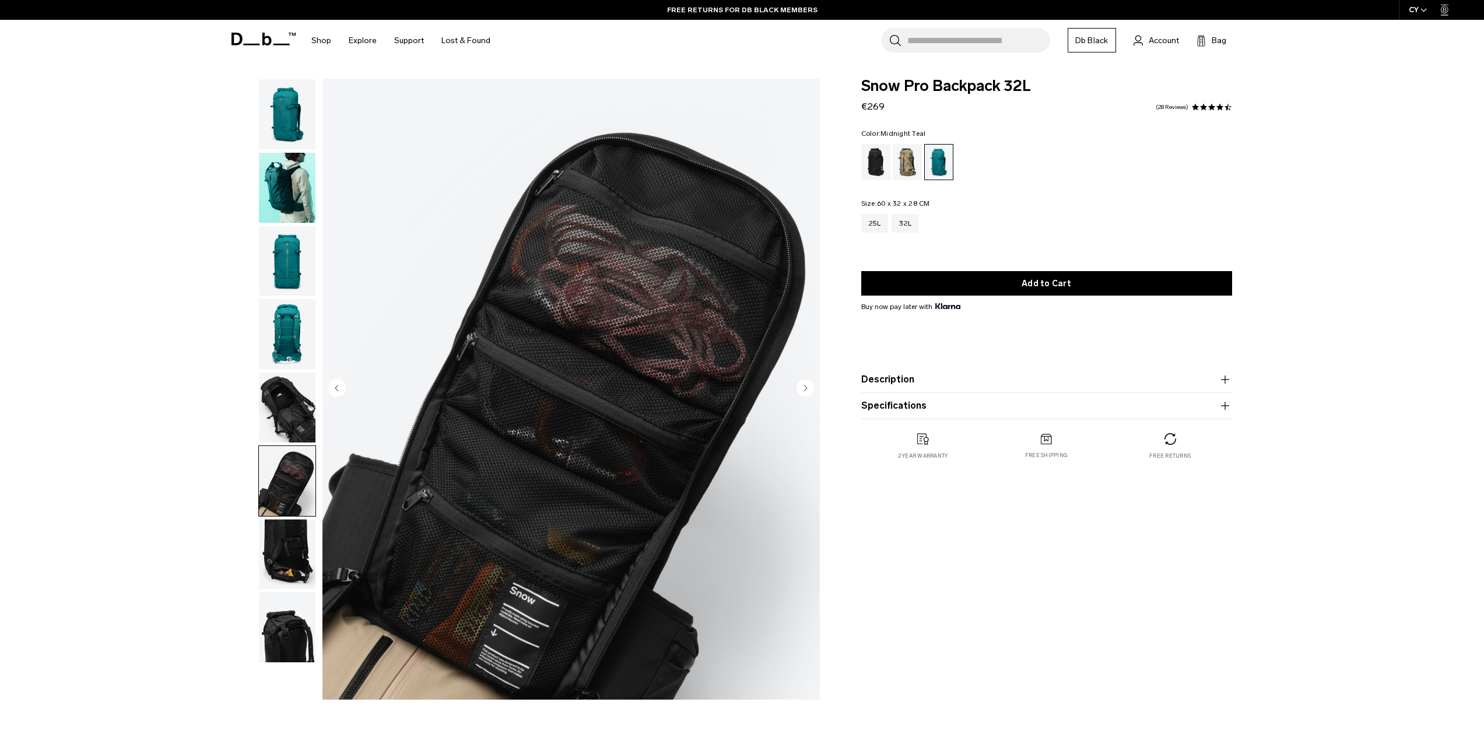
click at [278, 536] on img "button" at bounding box center [287, 555] width 57 height 70
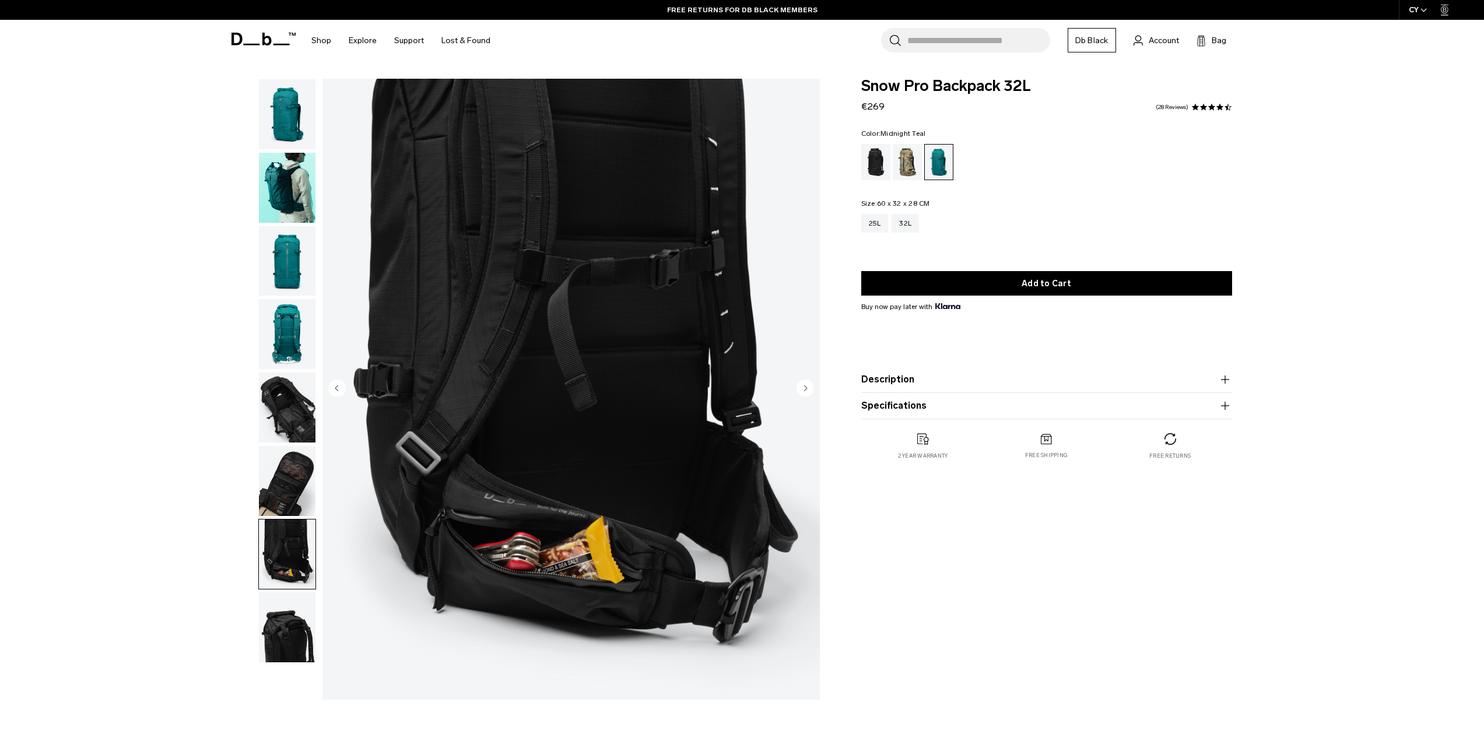
drag, startPoint x: 294, startPoint y: 617, endPoint x: 308, endPoint y: 577, distance: 42.4
click at [295, 617] on img "button" at bounding box center [287, 627] width 57 height 70
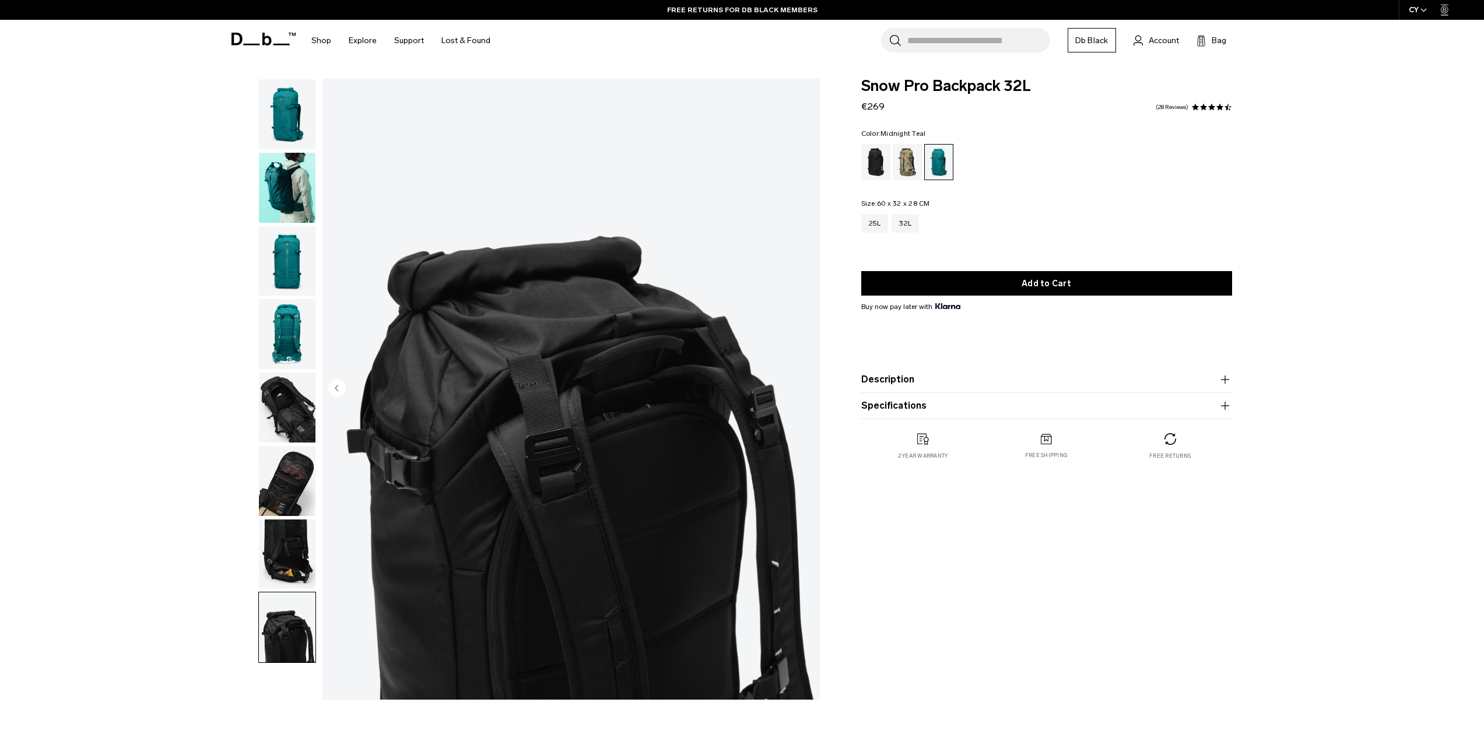
click at [280, 165] on img "button" at bounding box center [287, 188] width 57 height 70
